Goal: Task Accomplishment & Management: Use online tool/utility

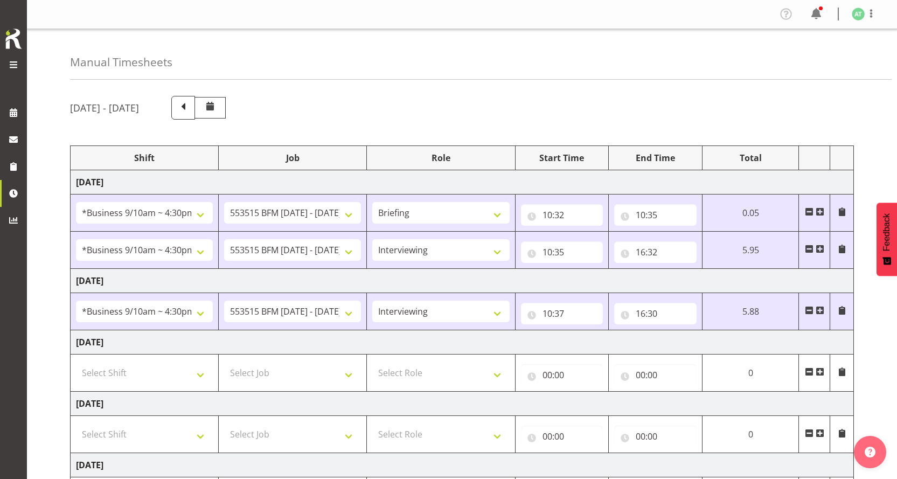
select select "26078"
select select "10731"
select select "26078"
select select "10731"
select select "47"
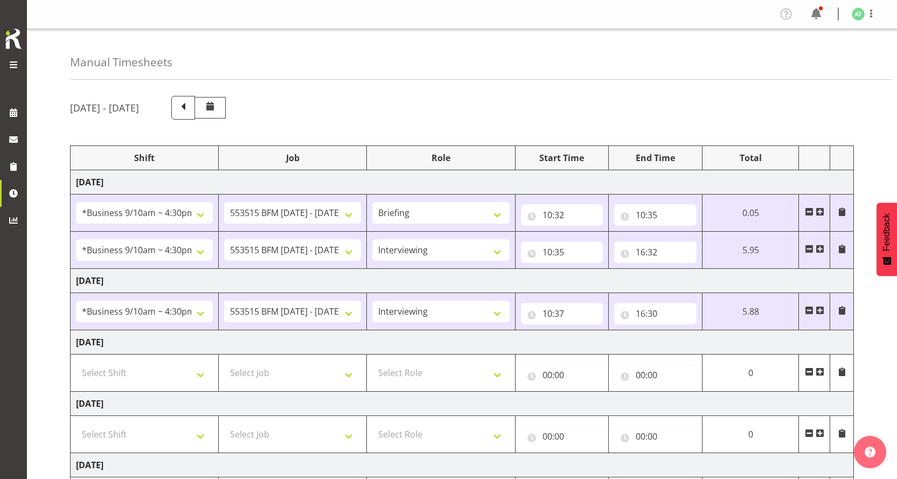
select select "26078"
select select "10731"
select select "47"
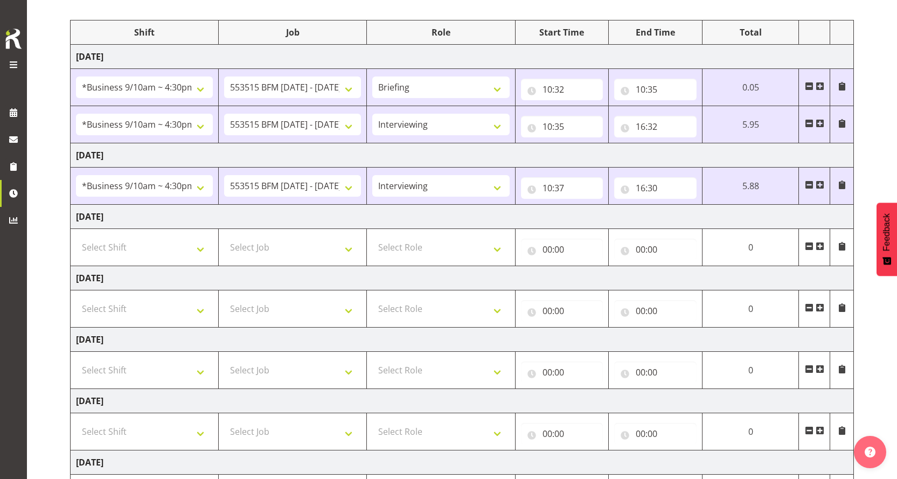
drag, startPoint x: 852, startPoint y: 218, endPoint x: 599, endPoint y: 154, distance: 261.2
click at [720, 266] on td "[DATE]" at bounding box center [462, 278] width 783 height 24
drag, startPoint x: 72, startPoint y: 188, endPoint x: 290, endPoint y: 188, distance: 218.7
click at [290, 229] on tr "Select Shift !!Weekend Residential (Roster IT Shift Label) *Business 9/10am ~ 4…" at bounding box center [462, 247] width 783 height 37
drag, startPoint x: 851, startPoint y: 165, endPoint x: 742, endPoint y: 150, distance: 110.0
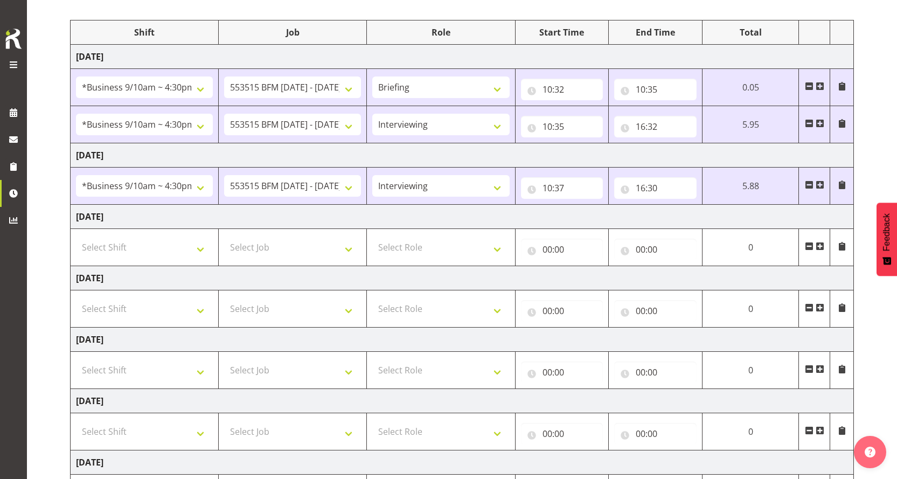
click at [776, 205] on td "[DATE]" at bounding box center [462, 217] width 783 height 24
click at [878, 374] on div "[DATE] - [DATE] Shift Job Role Start Time End Time Total [DATE] !!Weekend Resid…" at bounding box center [483, 267] width 827 height 610
click at [871, 377] on div "[DATE] - [DATE] Shift Job Role Start Time End Time Total [DATE] !!Weekend Resid…" at bounding box center [483, 267] width 827 height 610
click at [659, 177] on input "16:30" at bounding box center [655, 188] width 82 height 22
click at [727, 205] on select "00 01 02 03 04 05 06 07 08 09 10 11 12 13 14 15 16 17 18 19 20 21 22 23 24 25 2…" at bounding box center [716, 216] width 24 height 22
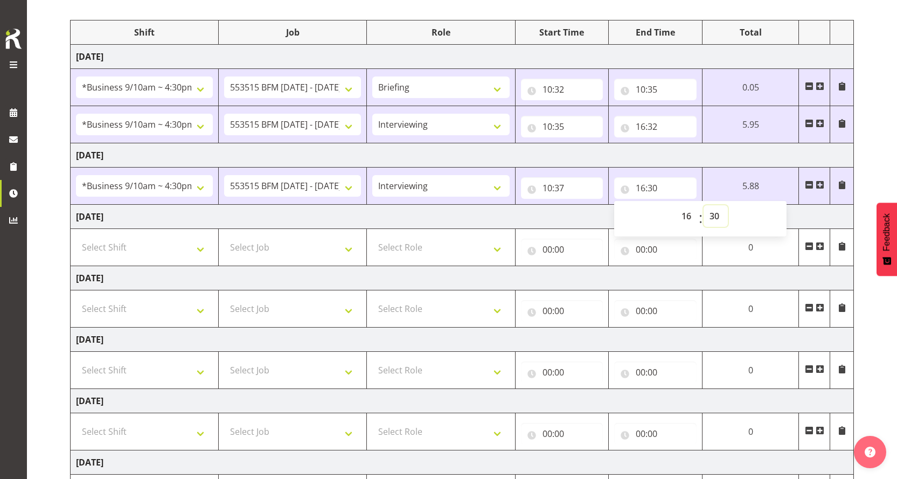
select select "28"
click at [728, 205] on select "00 01 02 03 04 05 06 07 08 09 10 11 12 13 14 15 16 17 18 19 20 21 22 23 24 25 2…" at bounding box center [716, 216] width 24 height 22
type input "16:28"
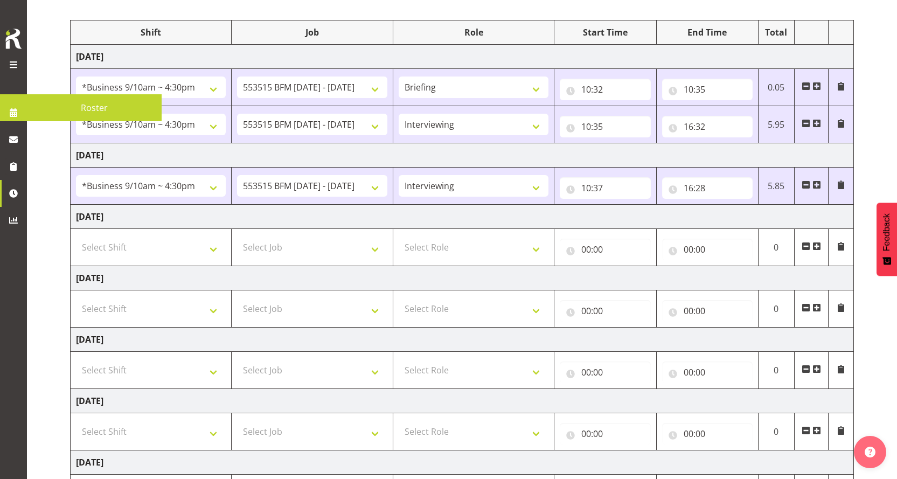
click at [14, 61] on span at bounding box center [13, 64] width 13 height 13
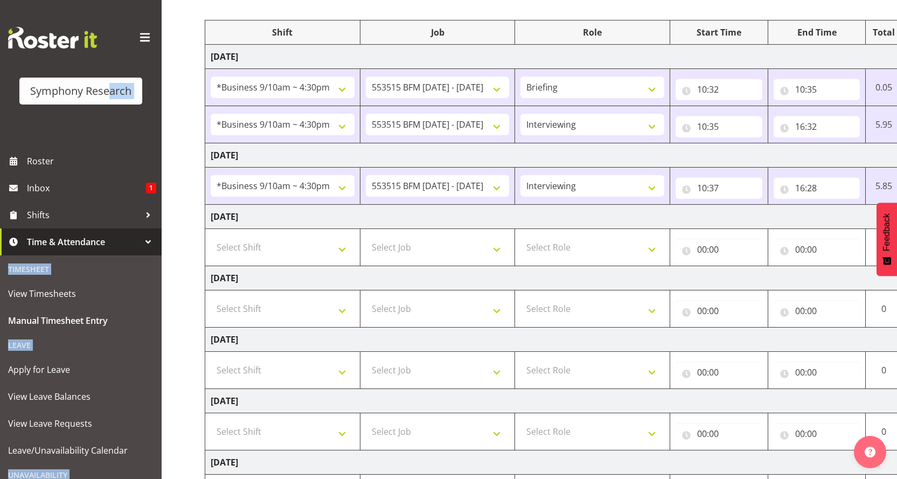
drag, startPoint x: 150, startPoint y: 7, endPoint x: 168, endPoint y: 13, distance: 18.2
click at [167, 13] on div "Symphony Research Roster Inbox 1 Shifts Time & Attendance Timesheet View Timesh…" at bounding box center [448, 223] width 897 height 698
click at [191, 9] on div "Manual Timesheets [DATE] - [DATE] Shift Job Role Start Time End Time Total [DAT…" at bounding box center [529, 238] width 735 height 669
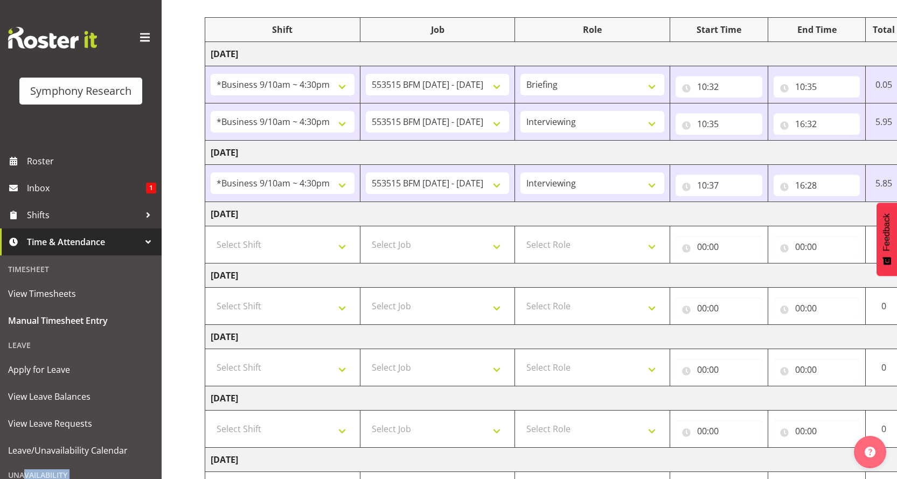
drag, startPoint x: 151, startPoint y: 425, endPoint x: 177, endPoint y: 426, distance: 25.9
click at [177, 426] on div "Symphony Research Roster Inbox 1 Shifts Time & Attendance Timesheet View Timesh…" at bounding box center [448, 221] width 897 height 698
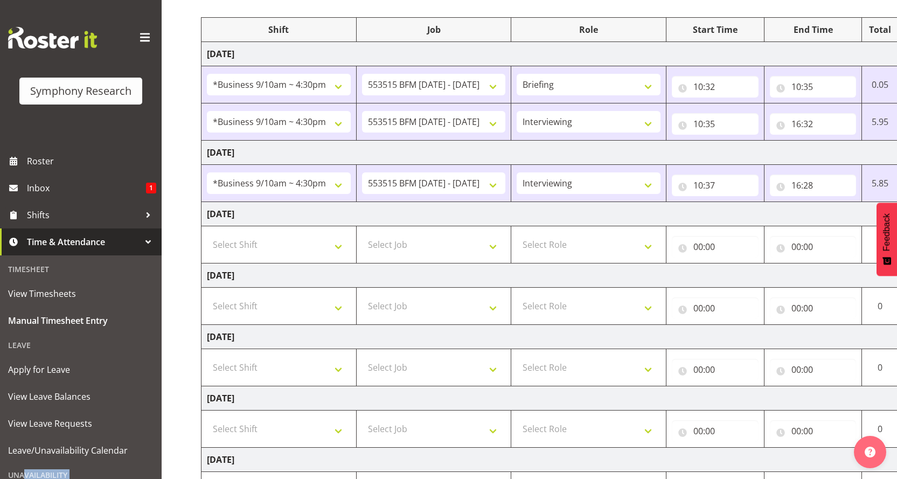
scroll to position [0, 0]
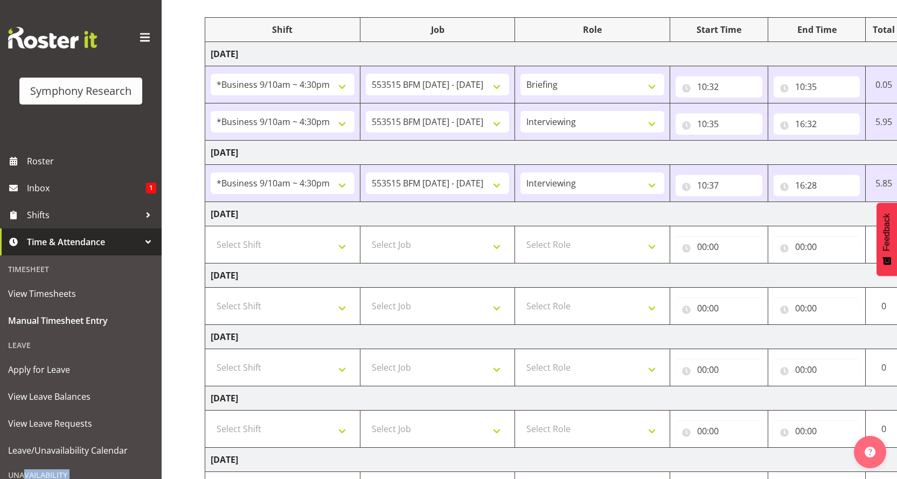
drag, startPoint x: 152, startPoint y: 423, endPoint x: 170, endPoint y: 428, distance: 18.3
click at [168, 430] on div "Symphony Research Roster Inbox 1 Shifts Time & Attendance Timesheet View Timesh…" at bounding box center [448, 221] width 897 height 698
drag, startPoint x: 151, startPoint y: 1, endPoint x: 170, endPoint y: 6, distance: 19.5
click at [170, 6] on div "Symphony Research Roster Inbox 1 Shifts Time & Attendance Timesheet View Timesh…" at bounding box center [448, 221] width 897 height 698
click at [102, 15] on div "Symphony Research" at bounding box center [81, 74] width 162 height 148
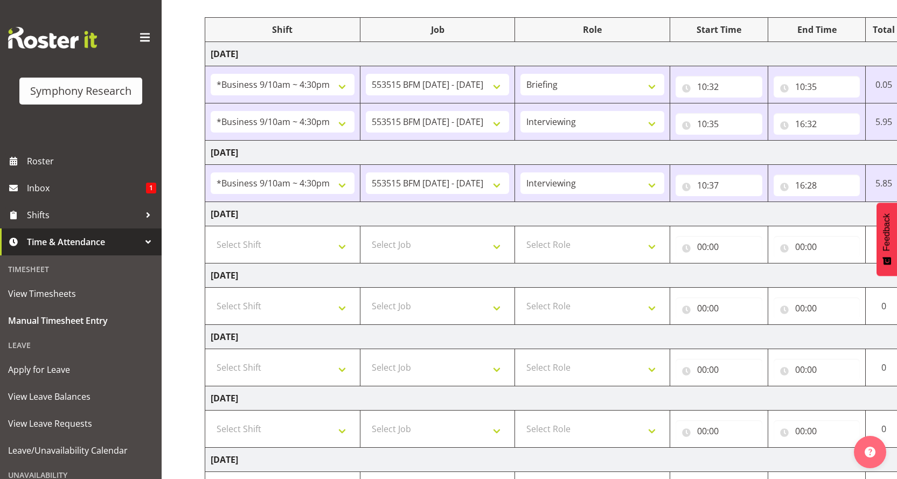
click at [137, 39] on span at bounding box center [144, 37] width 17 height 17
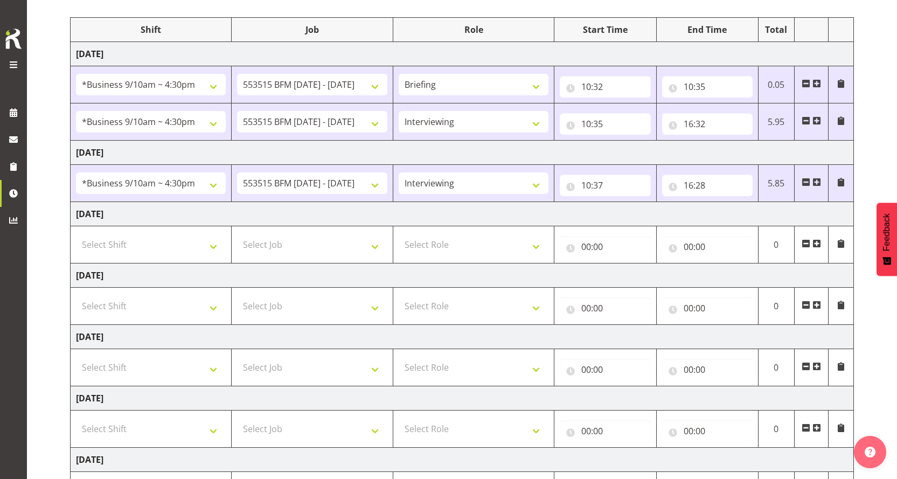
click at [15, 59] on span at bounding box center [13, 64] width 13 height 13
